Goal: Find specific page/section: Find specific page/section

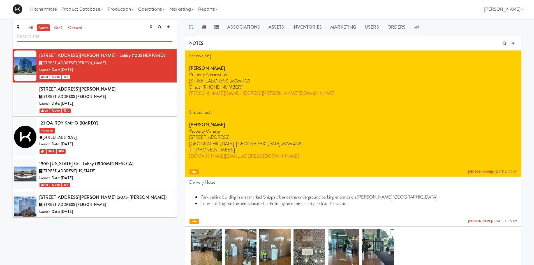
click at [126, 33] on input "text" at bounding box center [94, 36] width 155 height 10
click at [151, 7] on link "Operations" at bounding box center [151, 9] width 31 height 18
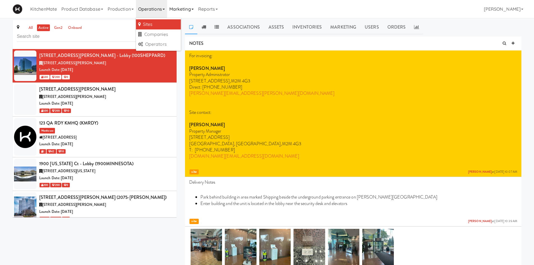
click at [191, 6] on link "Marketing" at bounding box center [181, 9] width 29 height 18
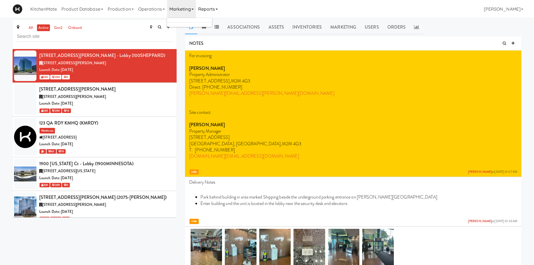
click at [211, 8] on link "Reports" at bounding box center [208, 9] width 24 height 18
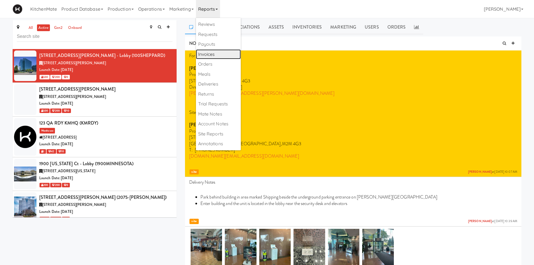
click at [210, 53] on link "Invoices" at bounding box center [218, 54] width 45 height 10
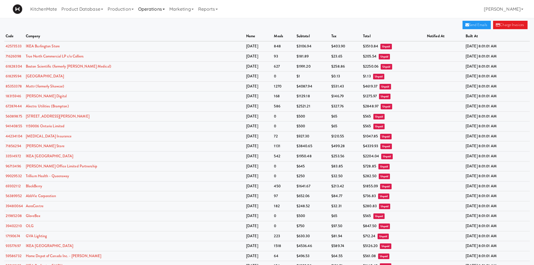
click at [158, 10] on link "Operations" at bounding box center [151, 9] width 31 height 18
click at [152, 31] on link "Companies" at bounding box center [158, 34] width 45 height 10
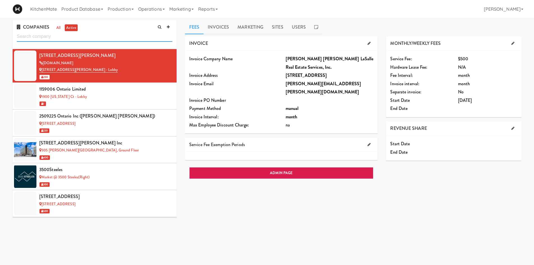
click at [105, 38] on input "text" at bounding box center [94, 36] width 155 height 10
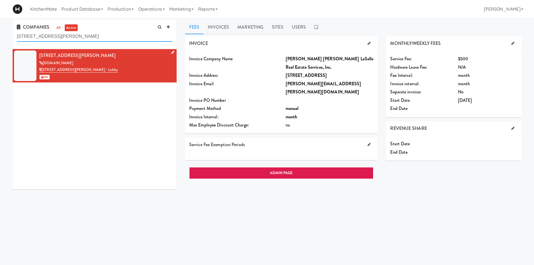
type input "[STREET_ADDRESS][PERSON_NAME]"
click at [89, 56] on div "[STREET_ADDRESS][PERSON_NAME]" at bounding box center [105, 55] width 133 height 8
